Goal: Obtain resource: Obtain resource

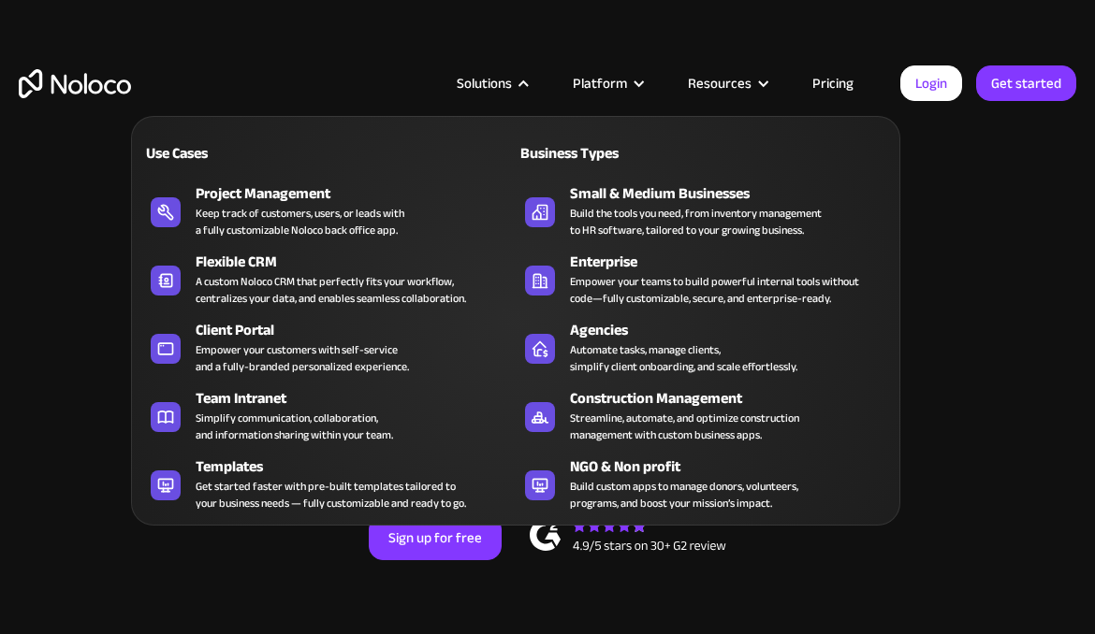
click at [528, 83] on div at bounding box center [524, 84] width 14 height 14
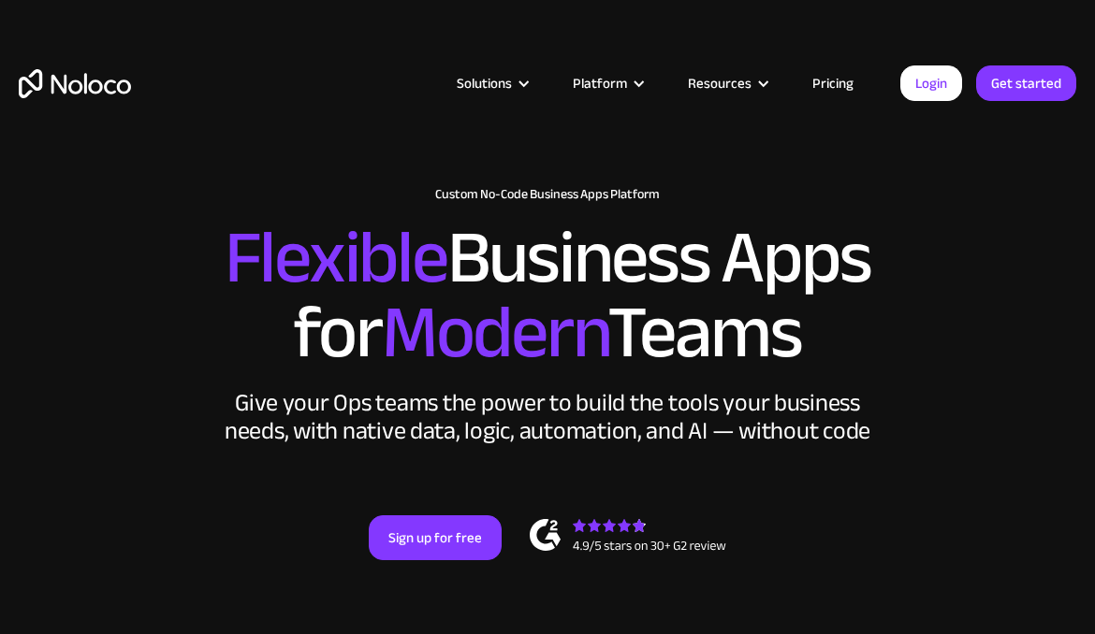
click at [528, 83] on div at bounding box center [524, 84] width 14 height 14
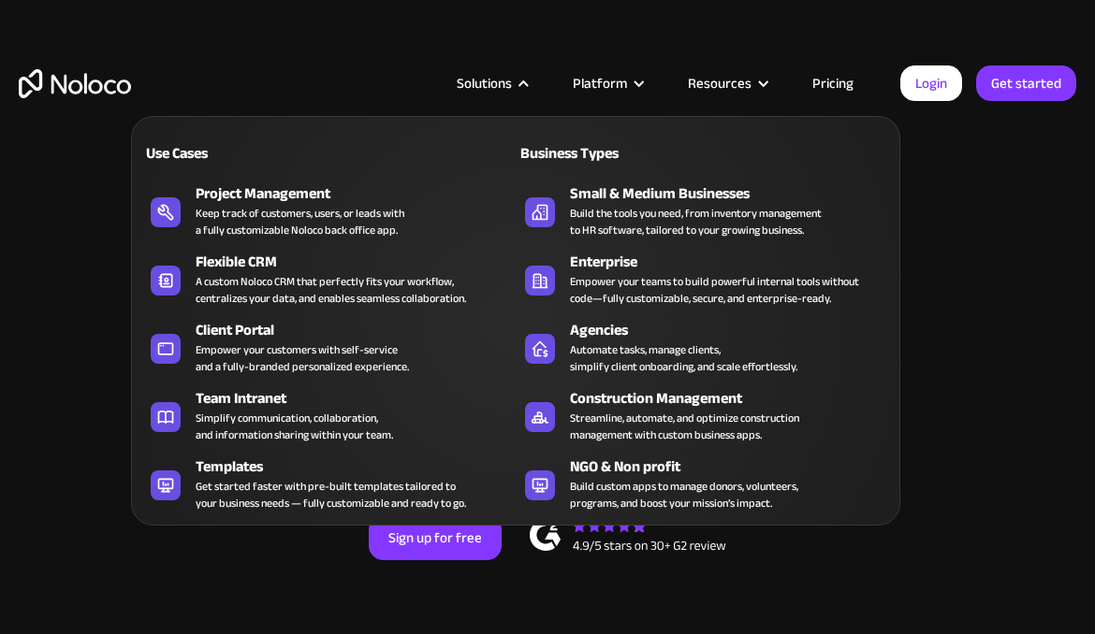
scroll to position [2, 0]
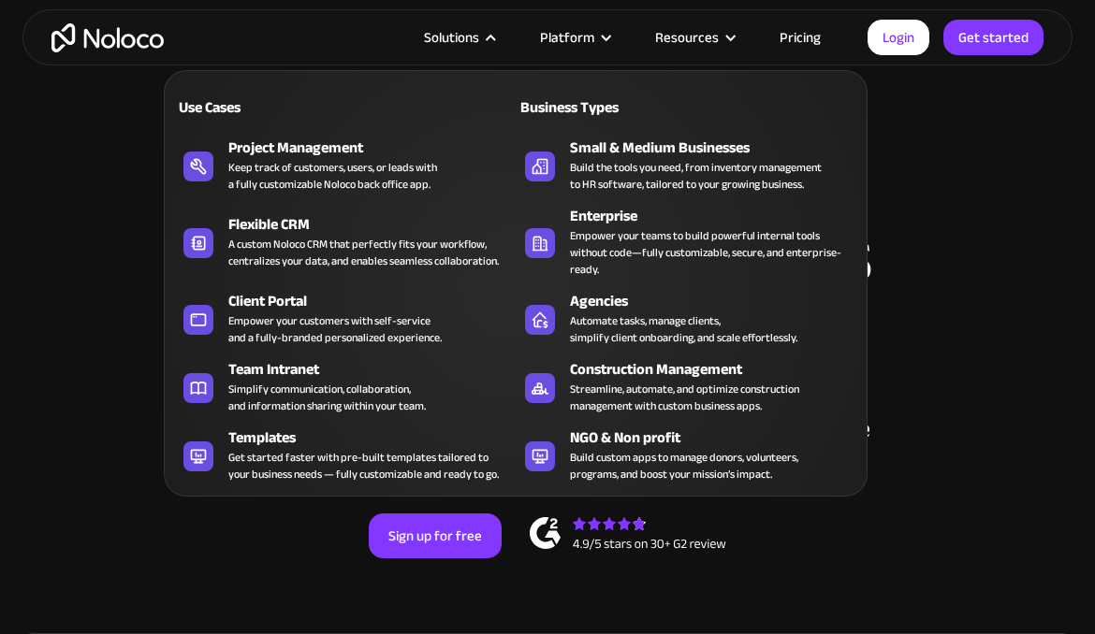
click at [457, 42] on div "Solutions" at bounding box center [451, 37] width 55 height 24
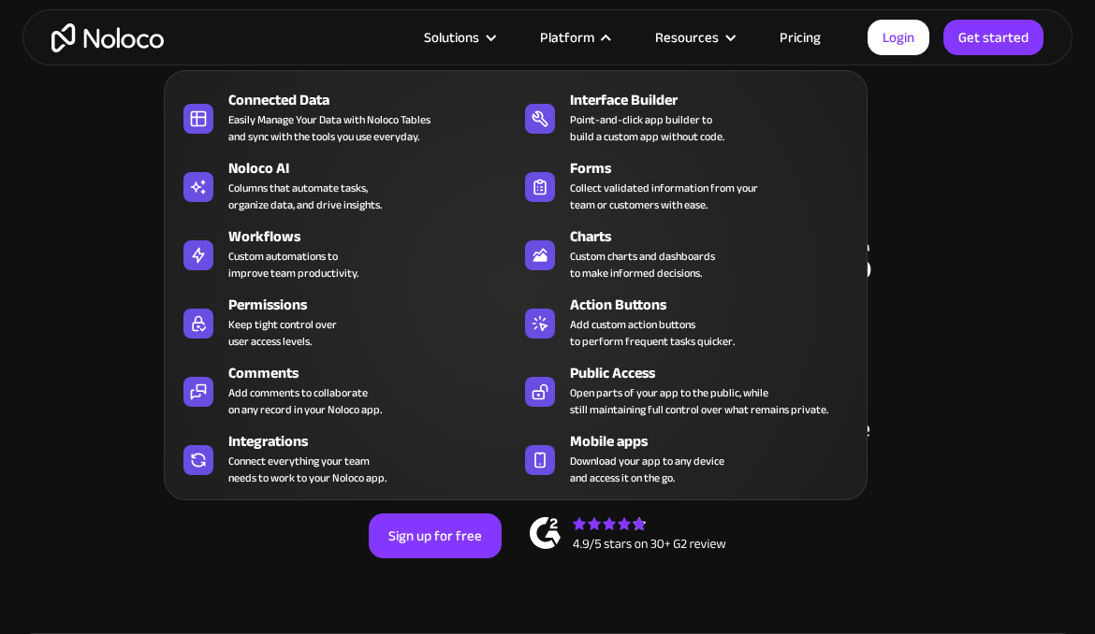
click at [557, 33] on div "Platform" at bounding box center [567, 37] width 54 height 24
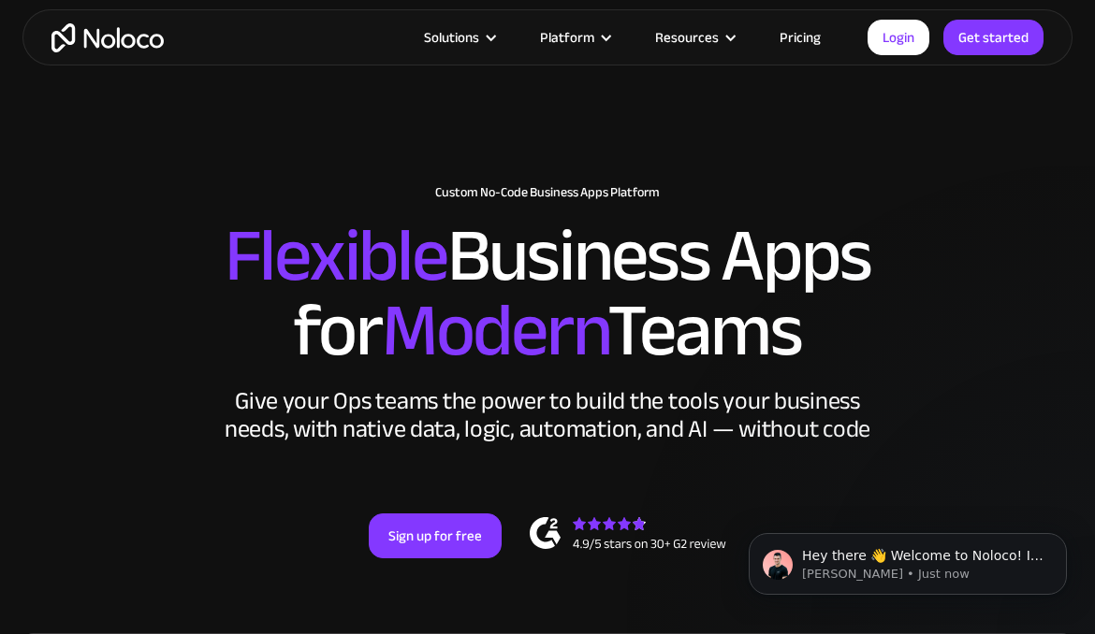
scroll to position [0, 0]
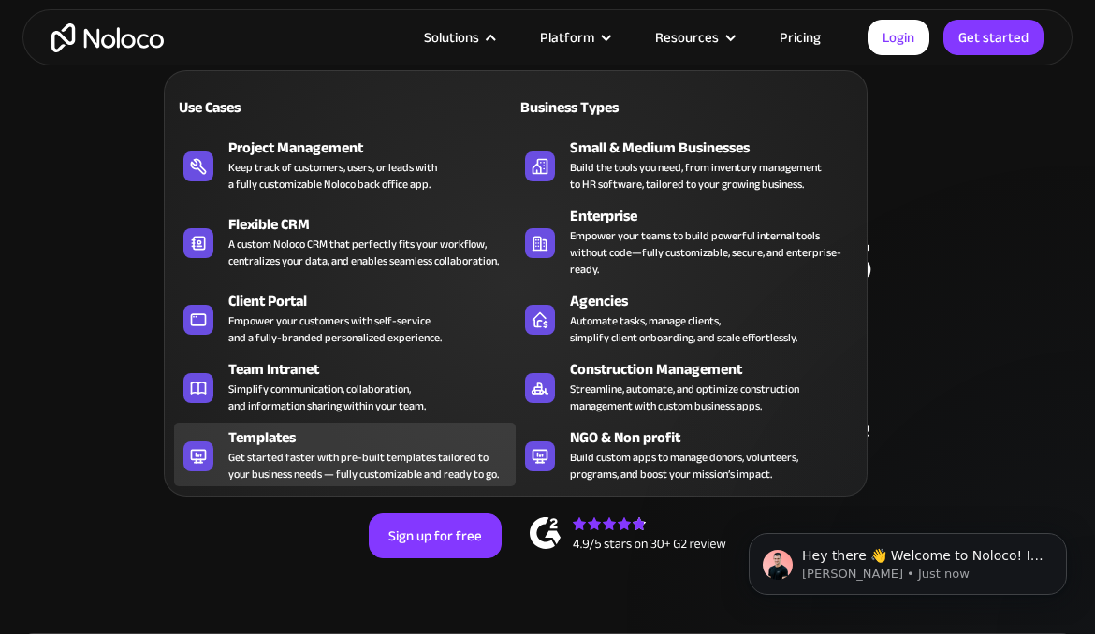
click at [456, 474] on div "Get started faster with pre-built templates tailored to your business needs — f…" at bounding box center [363, 466] width 270 height 34
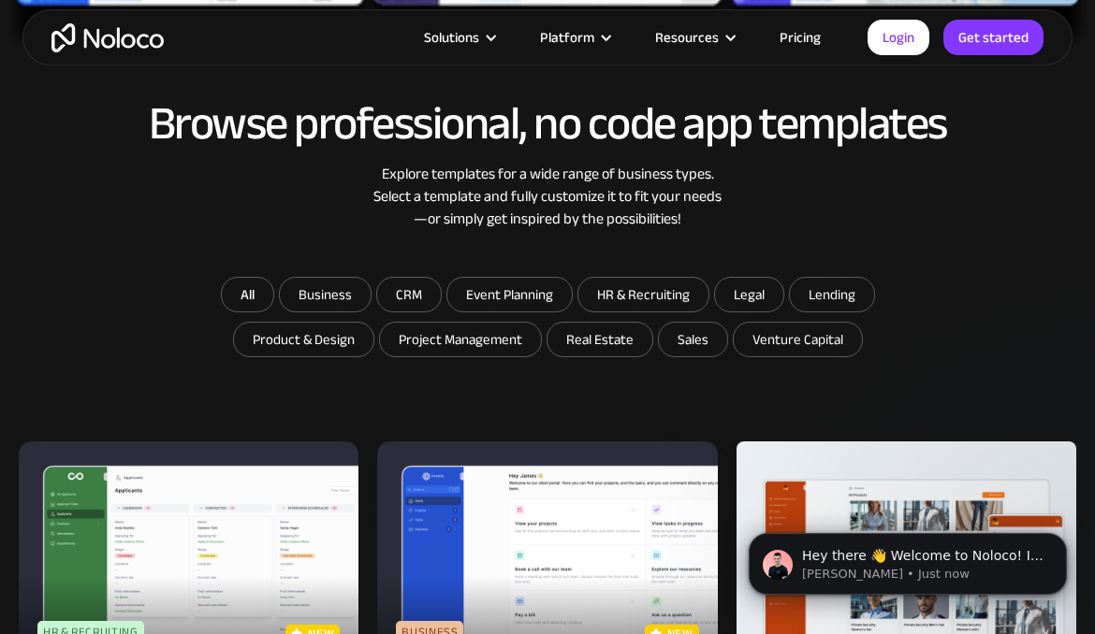
scroll to position [859, 0]
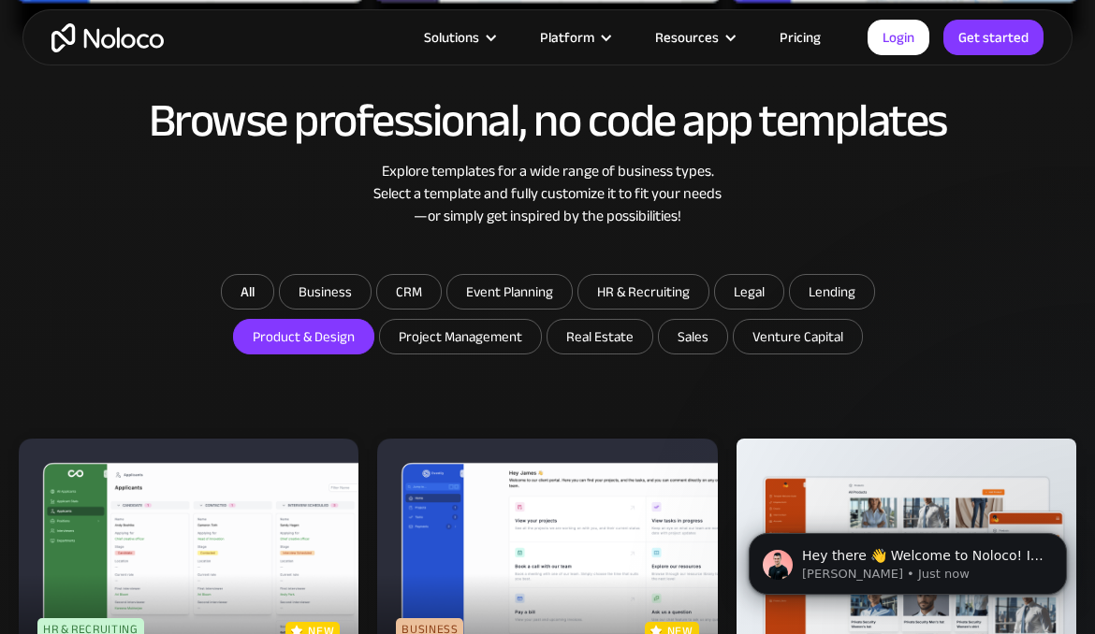
click at [321, 341] on input "Product & Design" at bounding box center [303, 337] width 139 height 34
checkbox input "true"
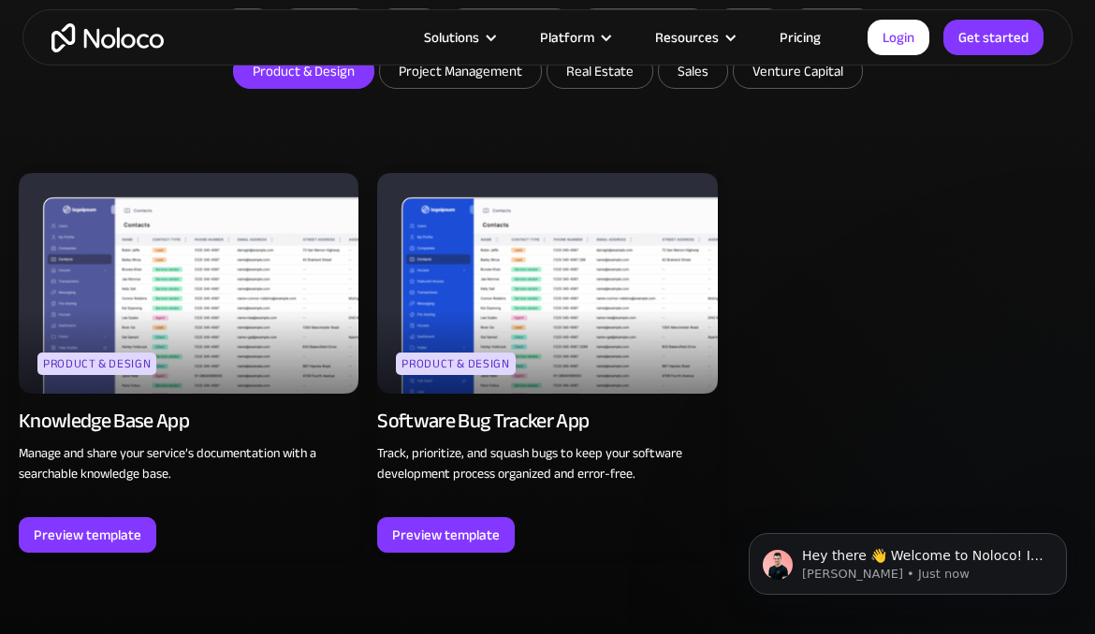
scroll to position [1130, 0]
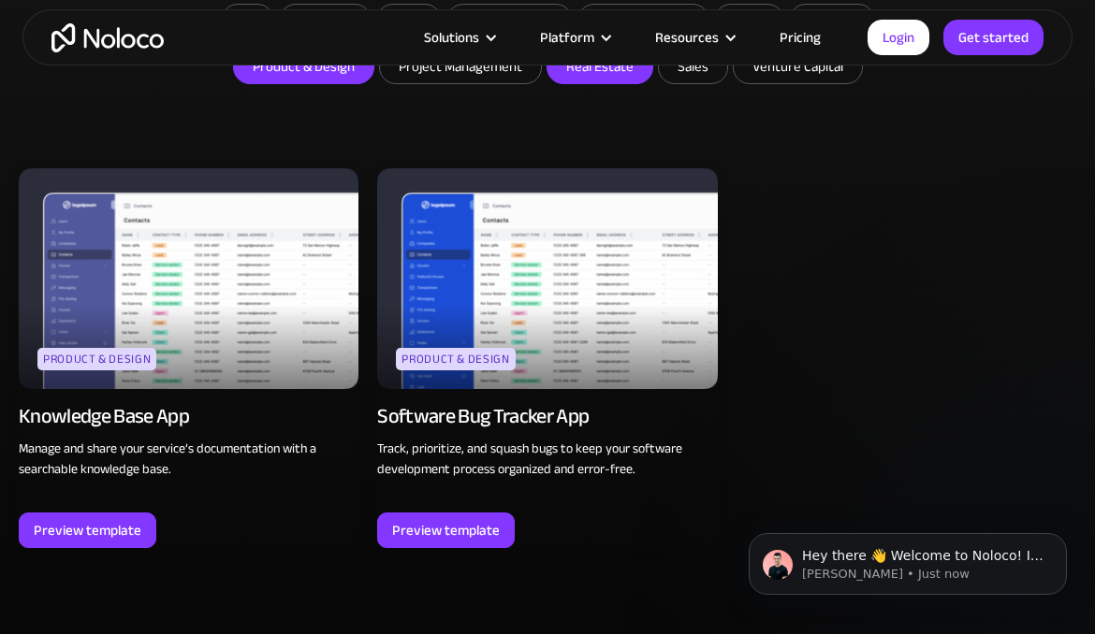
click at [573, 77] on input "Real Estate" at bounding box center [599, 67] width 105 height 34
checkbox input "true"
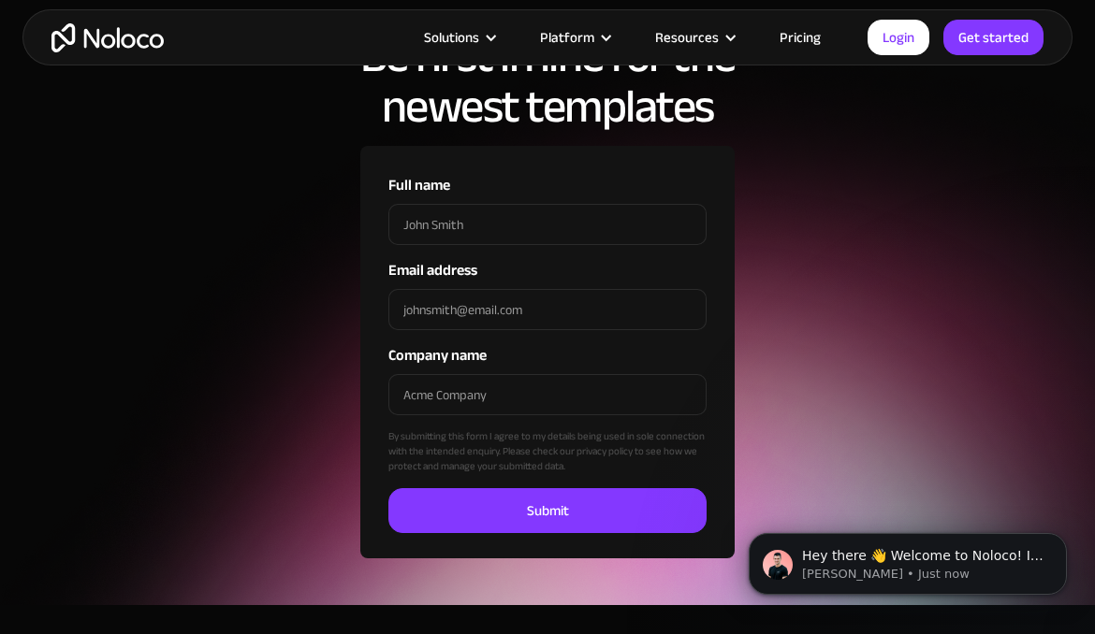
scroll to position [2334, 0]
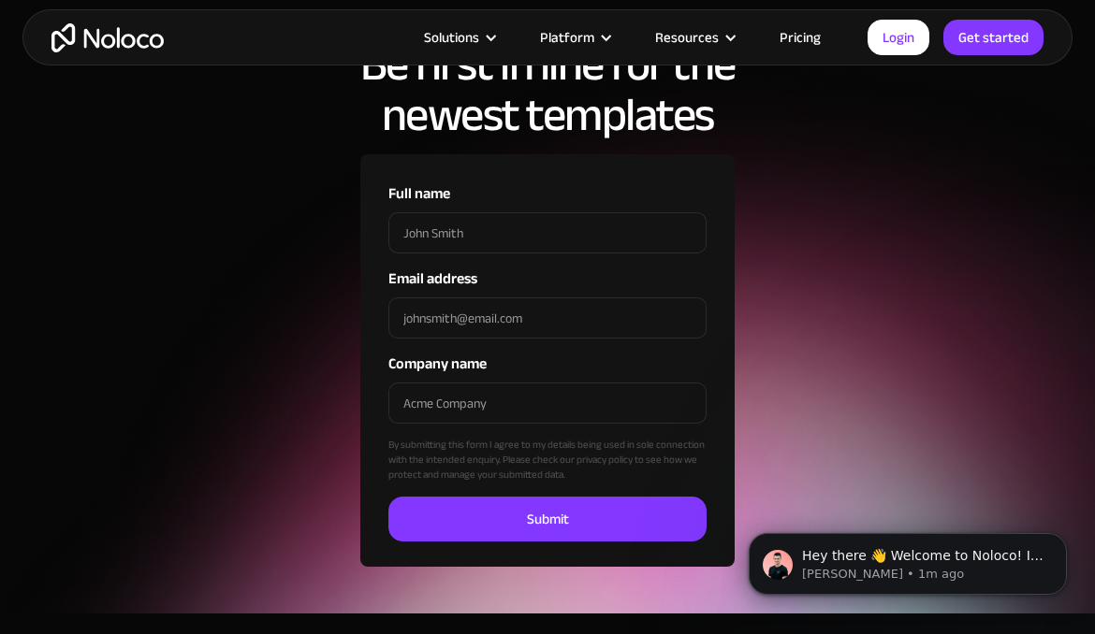
click at [489, 233] on input "Full name" at bounding box center [547, 232] width 318 height 41
type input "ori"
type input "lithalibrary@gmail.com"
click at [467, 394] on input "Company name" at bounding box center [547, 403] width 318 height 41
click at [388, 497] on input "Submit" at bounding box center [547, 519] width 318 height 45
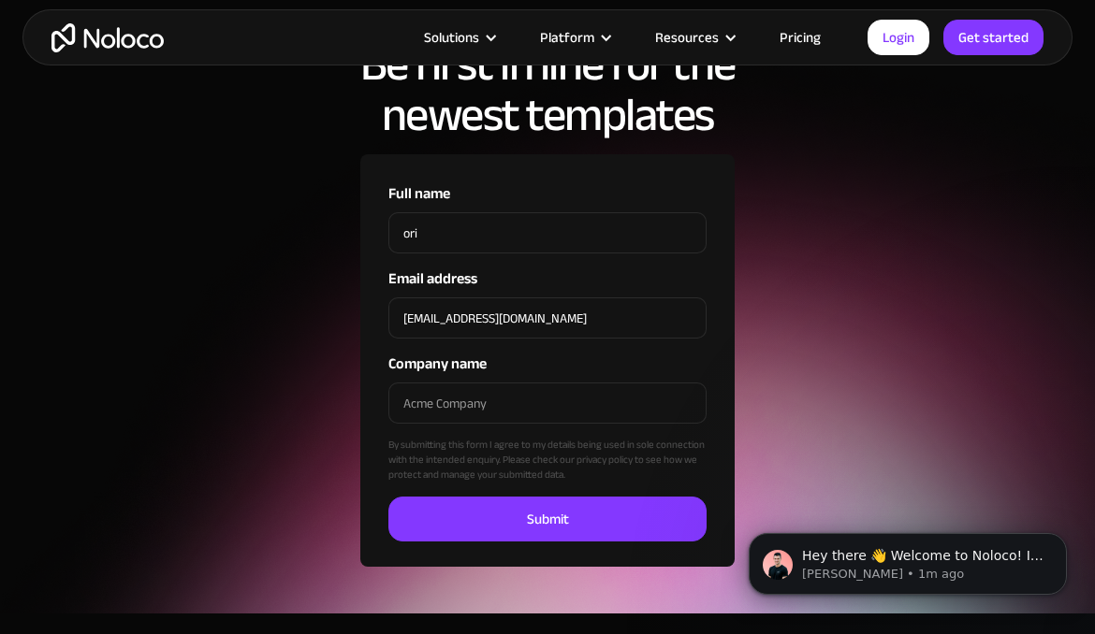
type input "Please wait..."
